Goal: Information Seeking & Learning: Obtain resource

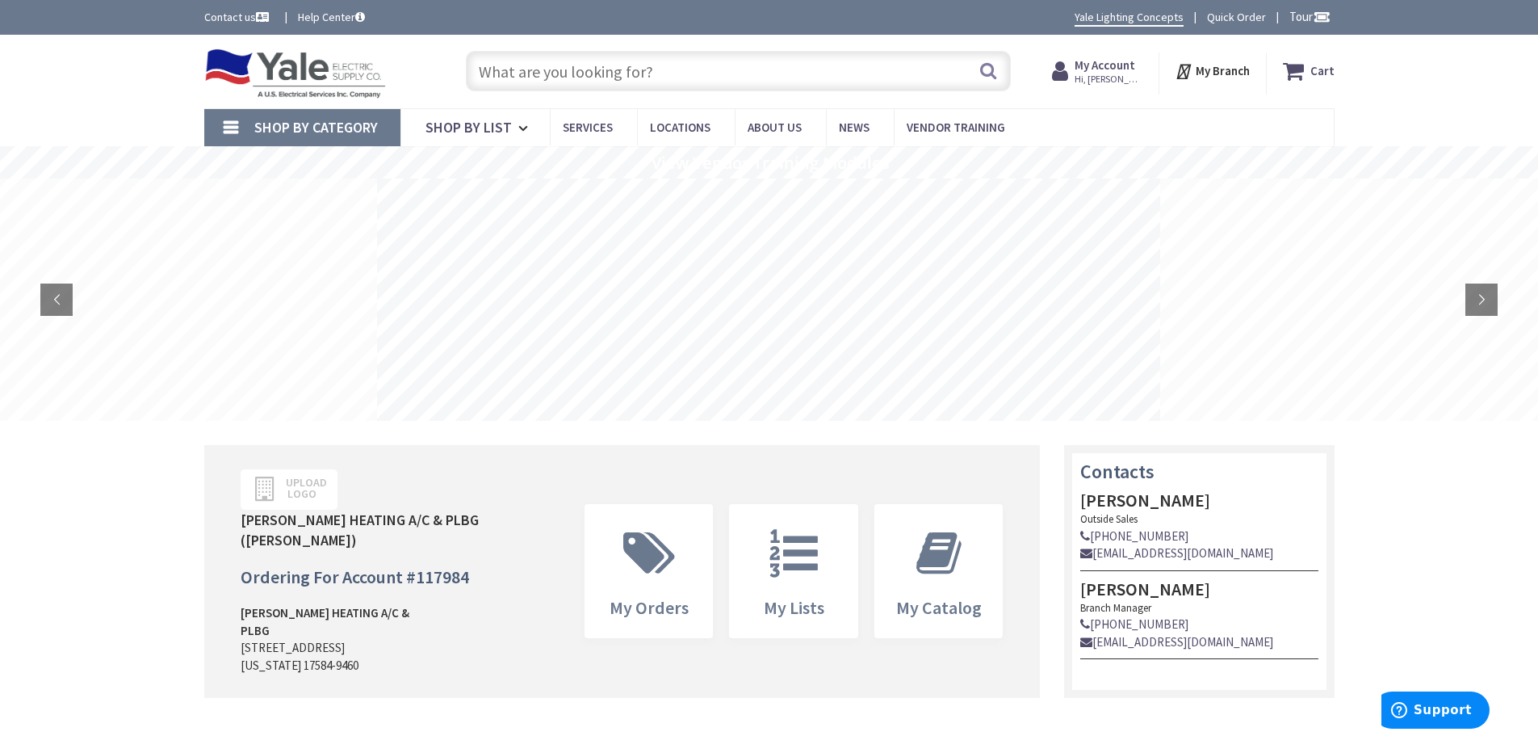
click at [549, 72] on input "text" at bounding box center [738, 71] width 545 height 40
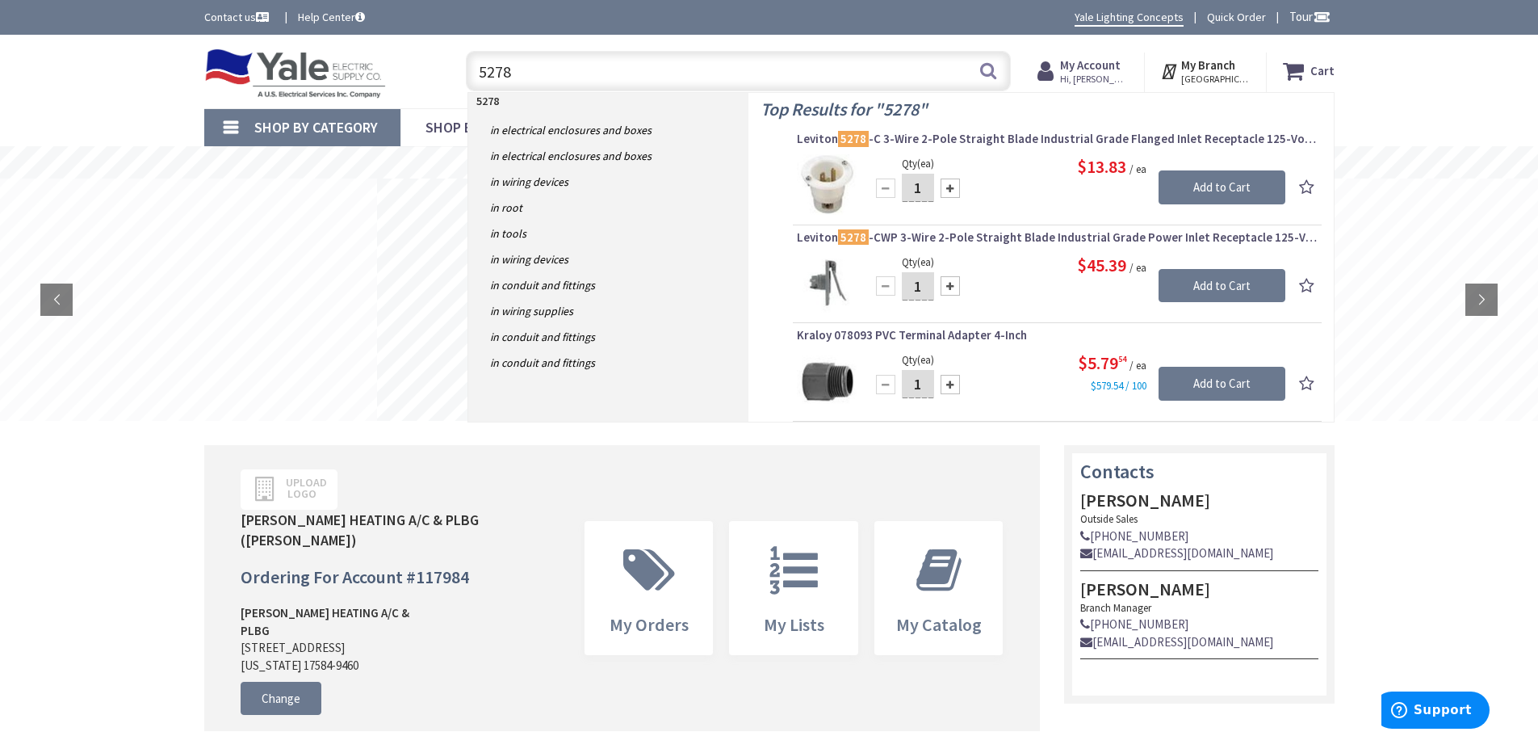
type input "5278"
click at [837, 189] on img at bounding box center [827, 184] width 61 height 61
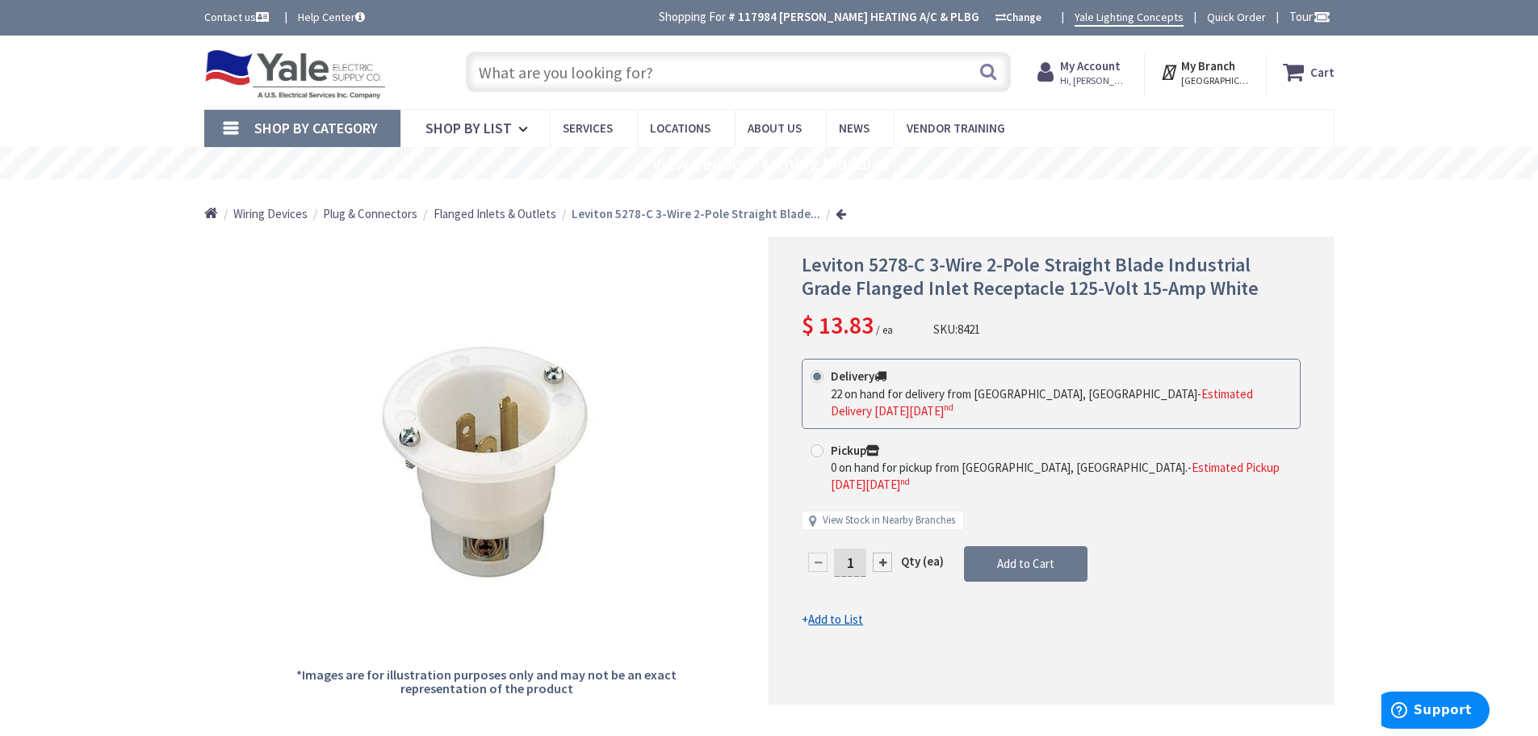
click at [509, 72] on input "text" at bounding box center [738, 72] width 545 height 40
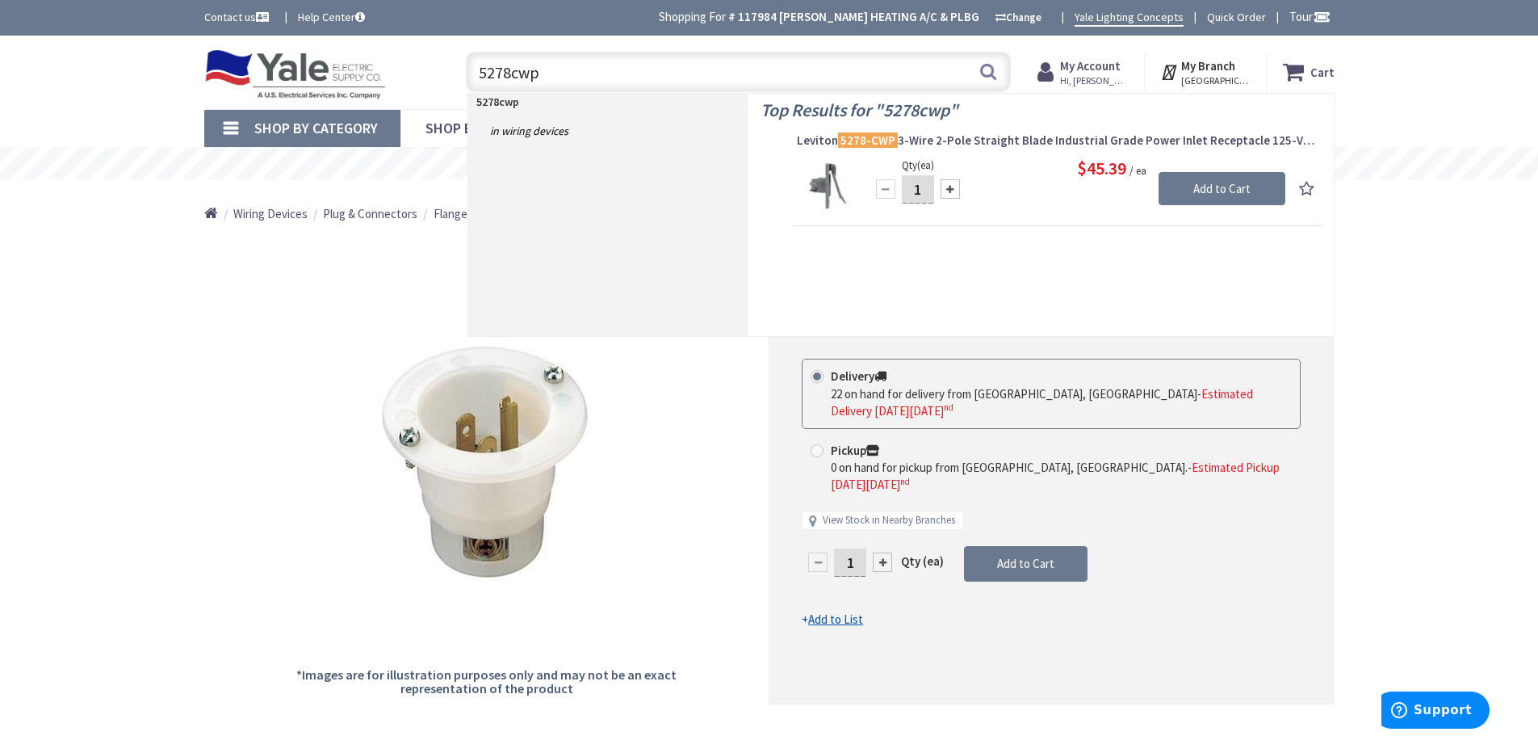
type input "5278cwp"
click at [828, 186] on img at bounding box center [827, 186] width 61 height 61
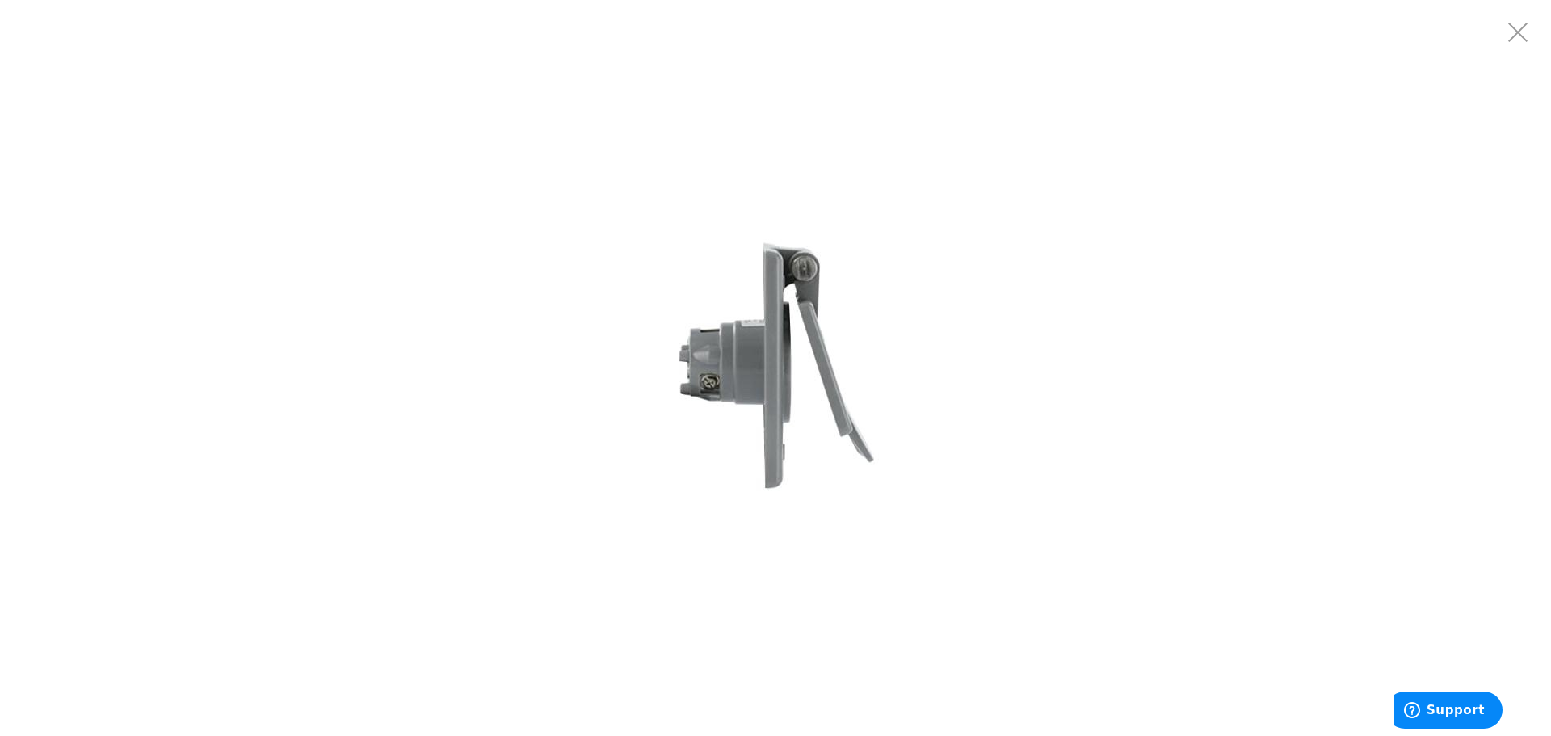
click at [709, 359] on img at bounding box center [775, 368] width 323 height 323
click at [873, 340] on img at bounding box center [775, 368] width 323 height 323
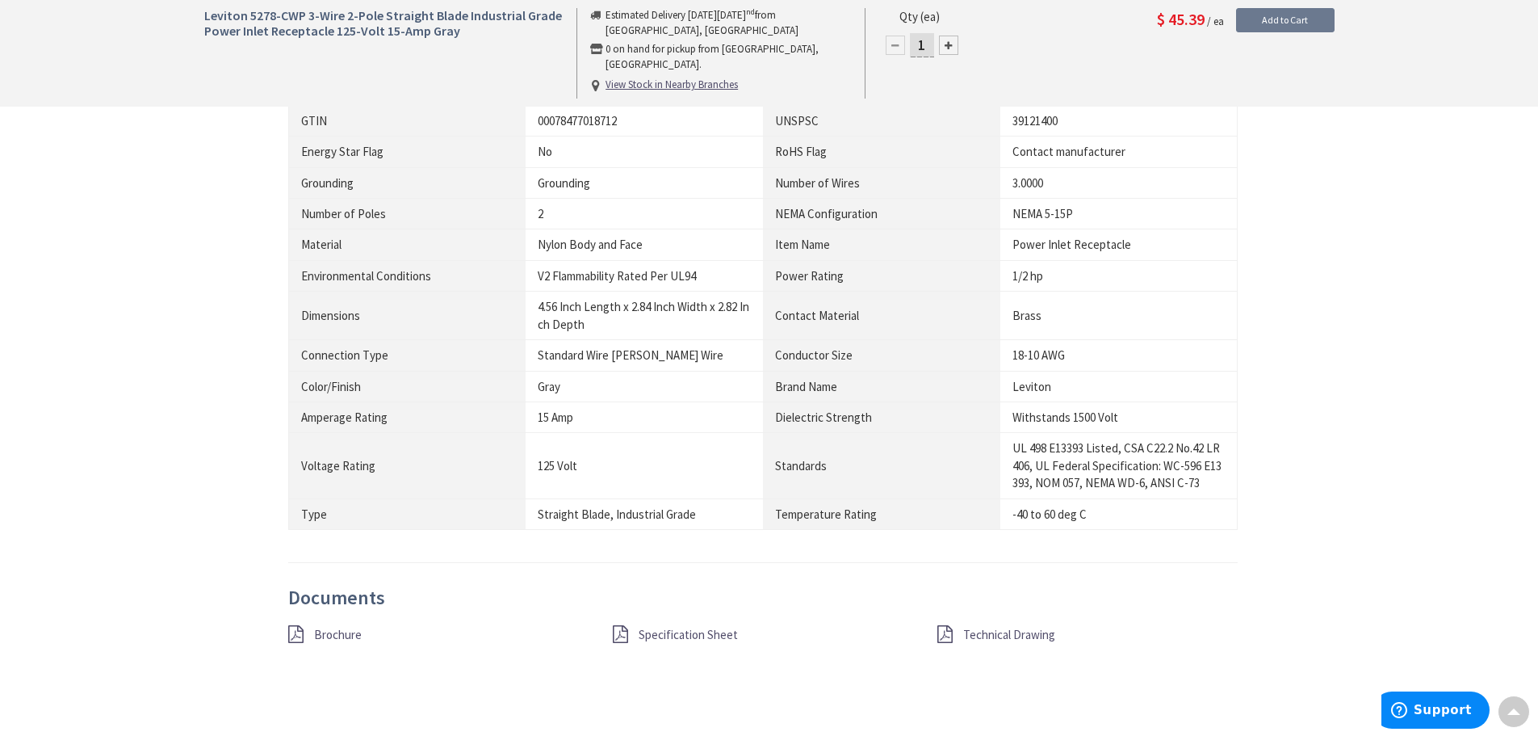
scroll to position [970, 0]
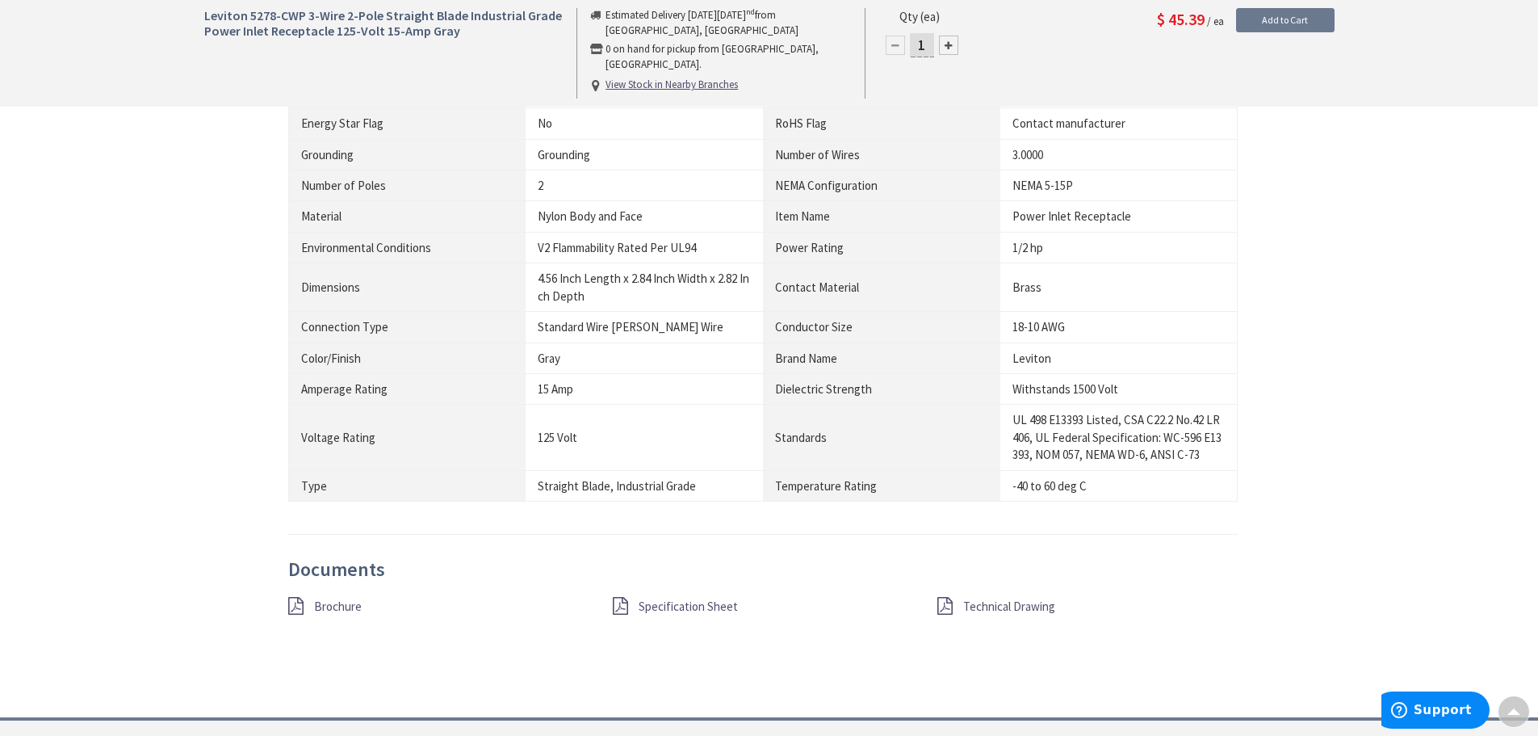
click at [655, 609] on span "Specification Sheet" at bounding box center [688, 605] width 99 height 15
